Goal: Task Accomplishment & Management: Use online tool/utility

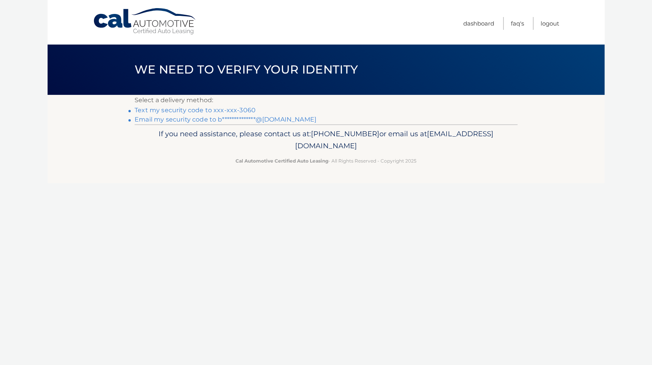
click at [235, 106] on p "Select a delivery method:" at bounding box center [326, 100] width 383 height 11
click at [244, 112] on link "Text my security code to xxx-xxx-3060" at bounding box center [195, 109] width 121 height 7
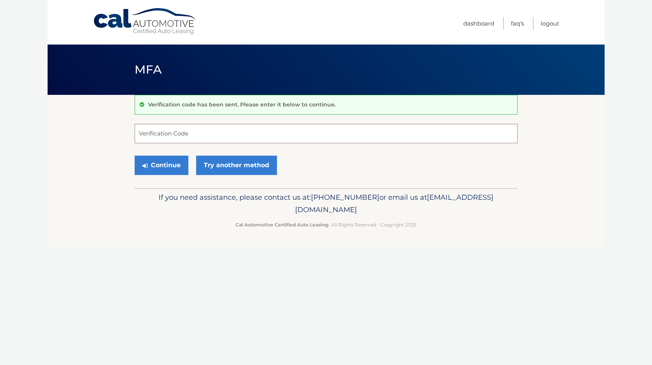
click at [200, 130] on input "Verification Code" at bounding box center [326, 133] width 383 height 19
click at [200, 131] on input "Verification Code" at bounding box center [326, 133] width 383 height 19
type input "747040"
click at [167, 165] on button "Continue" at bounding box center [162, 165] width 54 height 19
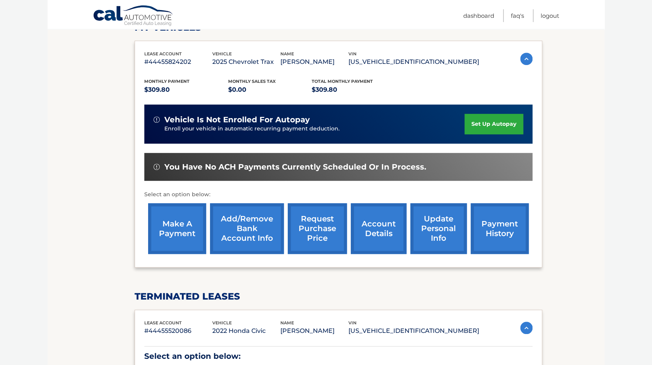
scroll to position [121, 0]
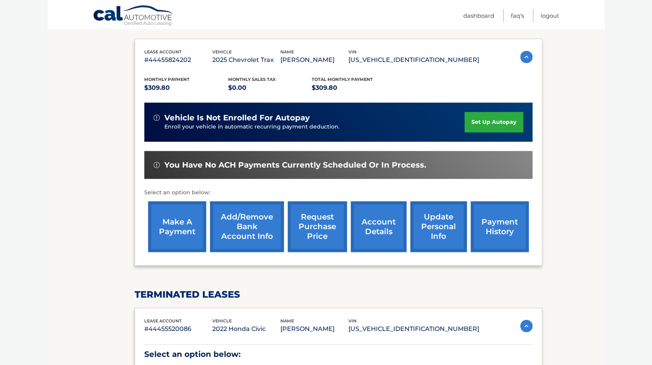
click at [173, 235] on link "make a payment" at bounding box center [177, 226] width 58 height 51
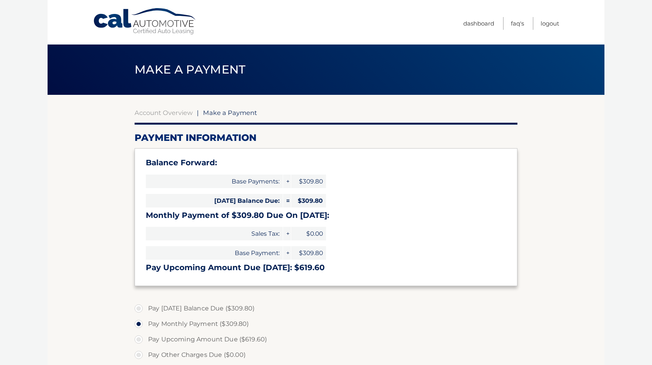
select select "NjEyMDJkODAtNWVkNC00MDk5LTg3MTctMDMwZDBmZTM0ODZj"
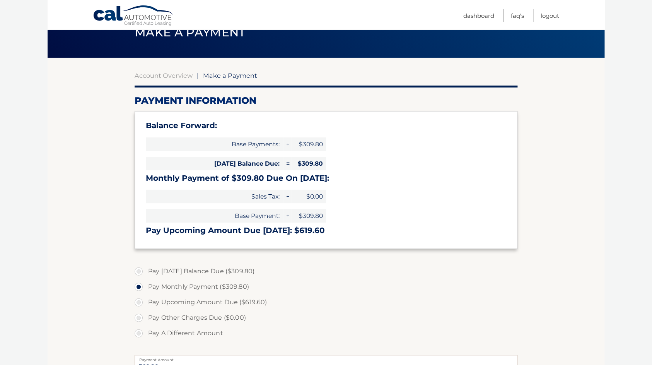
scroll to position [38, 0]
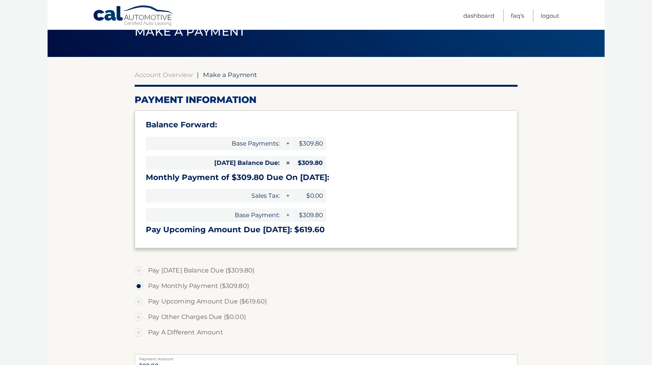
click at [285, 177] on h3 "Monthly Payment of $309.80 Due On [DATE]:" at bounding box center [326, 178] width 361 height 10
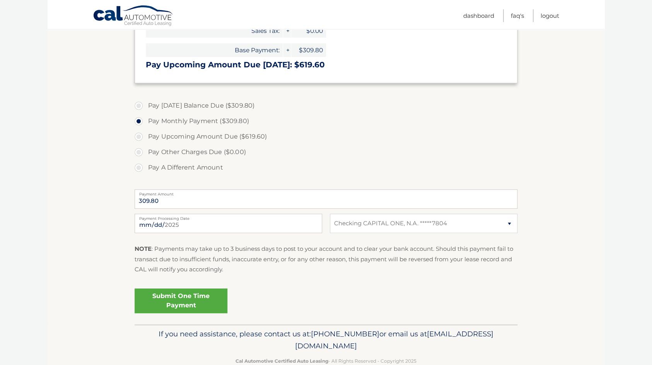
scroll to position [204, 0]
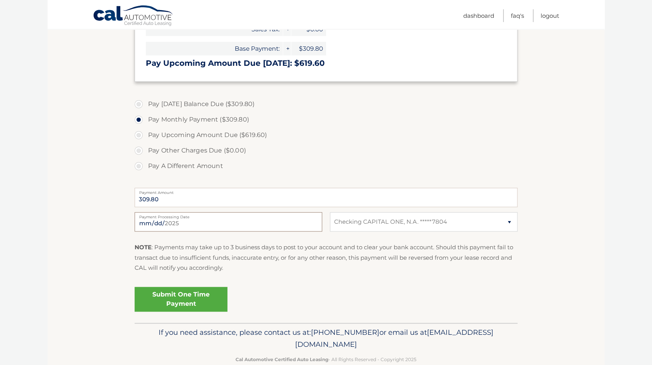
click at [311, 224] on input "2025-09-01" at bounding box center [229, 221] width 188 height 19
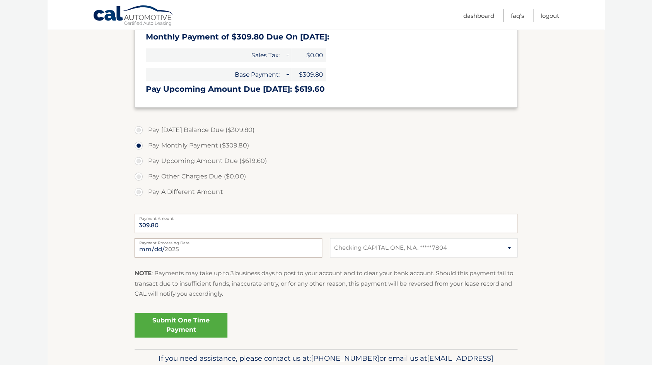
scroll to position [180, 0]
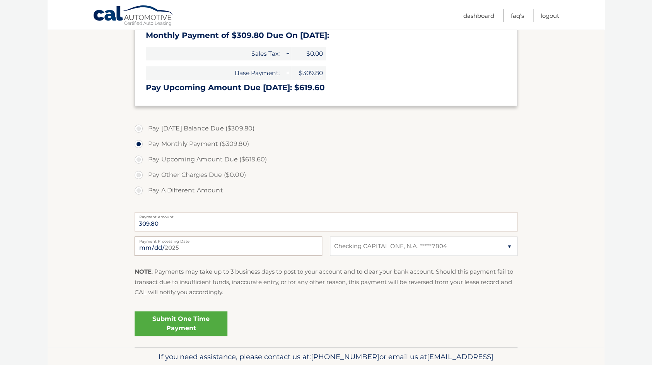
click at [281, 247] on input "2025-09-01" at bounding box center [229, 245] width 188 height 19
click option "Checking CAPITAL ONE, N.A. *****7804" at bounding box center [0, 0] width 0 height 0
click at [187, 321] on link "Submit One Time Payment" at bounding box center [181, 323] width 93 height 25
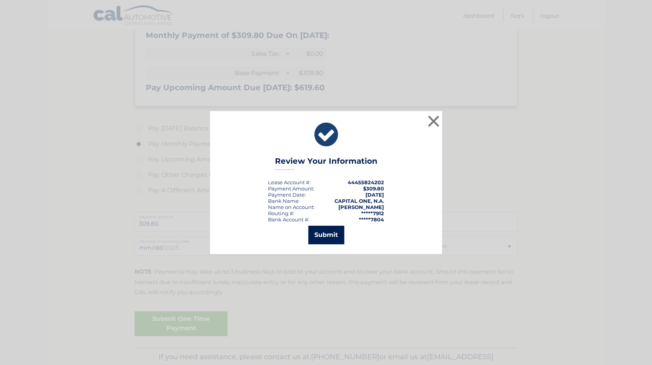
click at [325, 236] on button "Submit" at bounding box center [326, 235] width 36 height 19
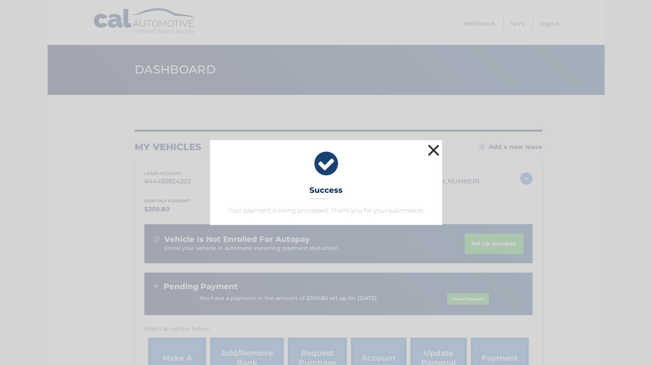
click at [432, 150] on button "×" at bounding box center [433, 149] width 15 height 15
